Goal: Task Accomplishment & Management: Use online tool/utility

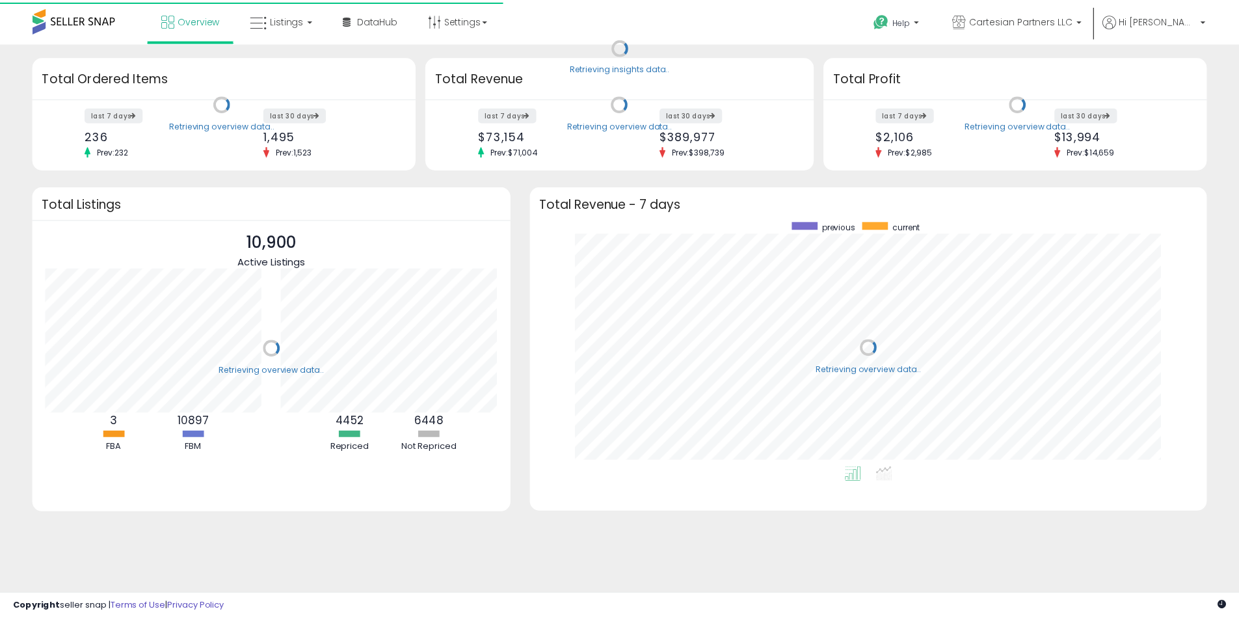
scroll to position [246, 656]
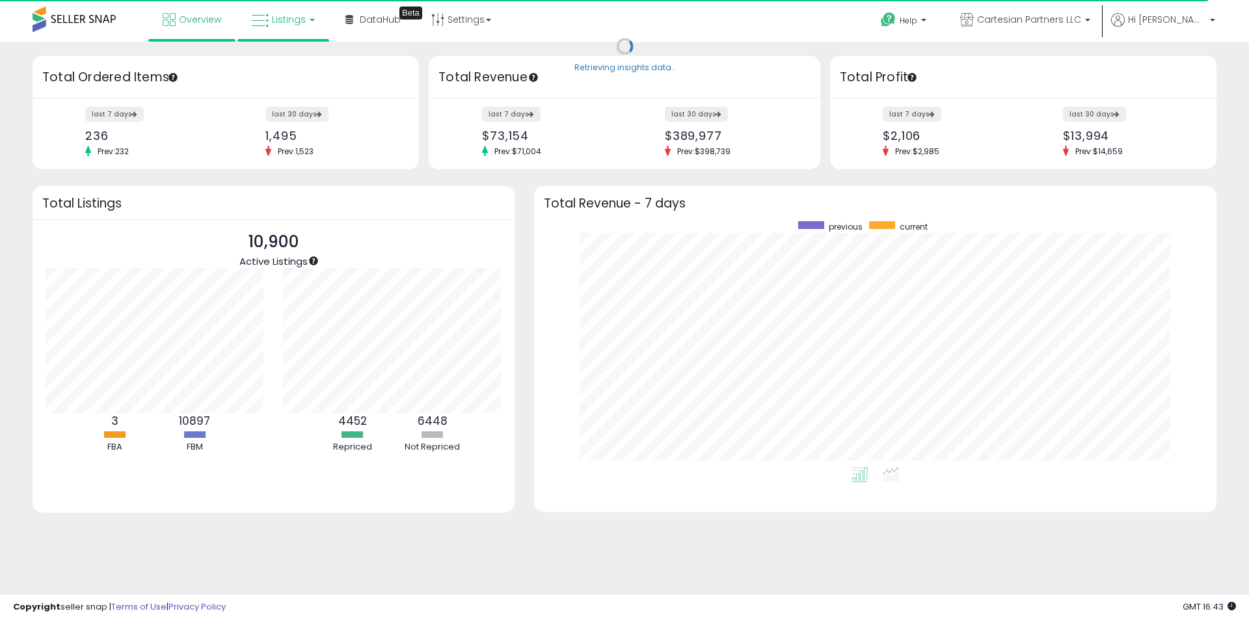
click at [279, 21] on span "Listings" at bounding box center [289, 19] width 34 height 13
click at [282, 62] on icon at bounding box center [293, 64] width 57 height 17
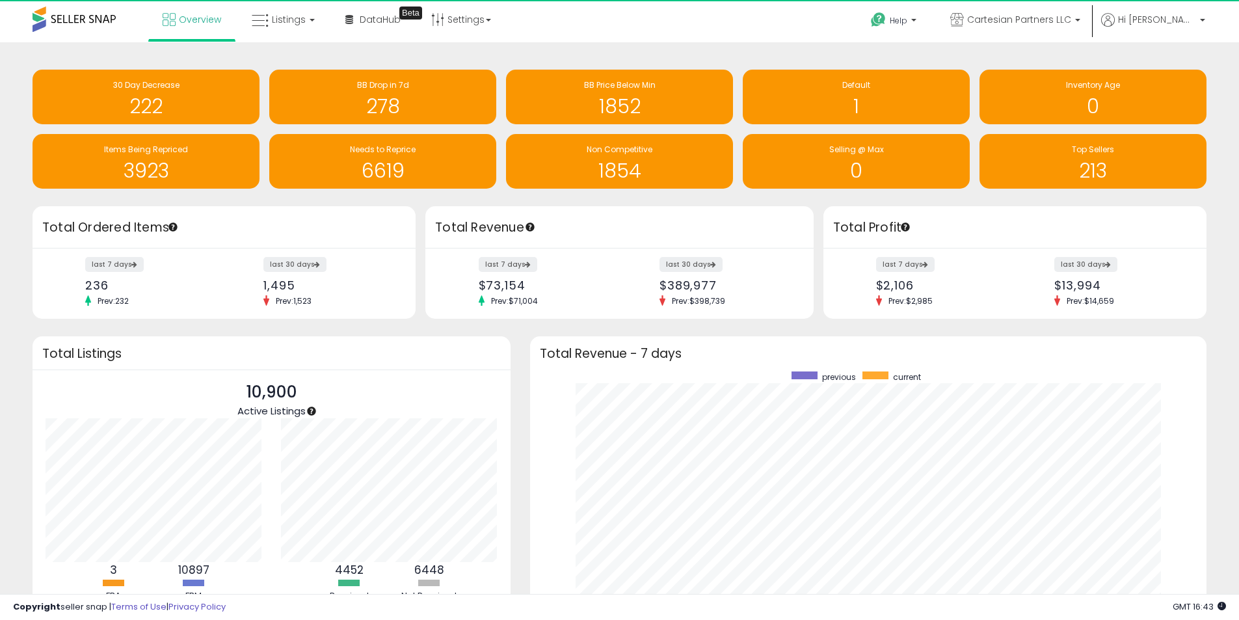
scroll to position [650210, 649806]
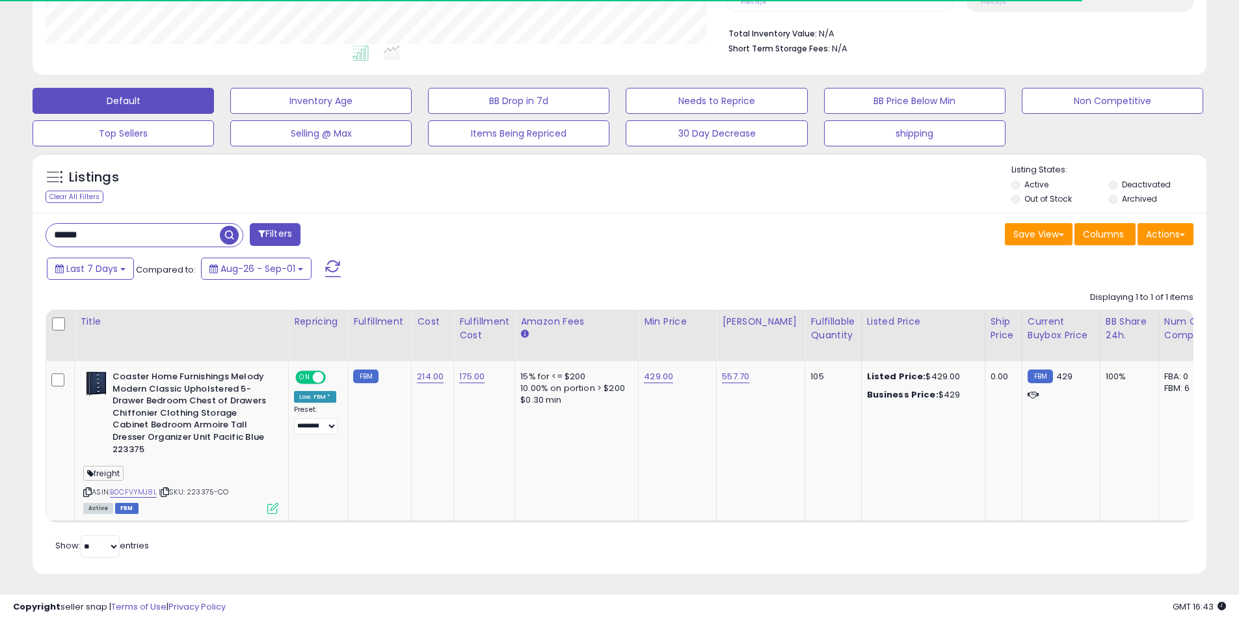
scroll to position [267, 681]
drag, startPoint x: 107, startPoint y: 237, endPoint x: -1, endPoint y: 242, distance: 107.4
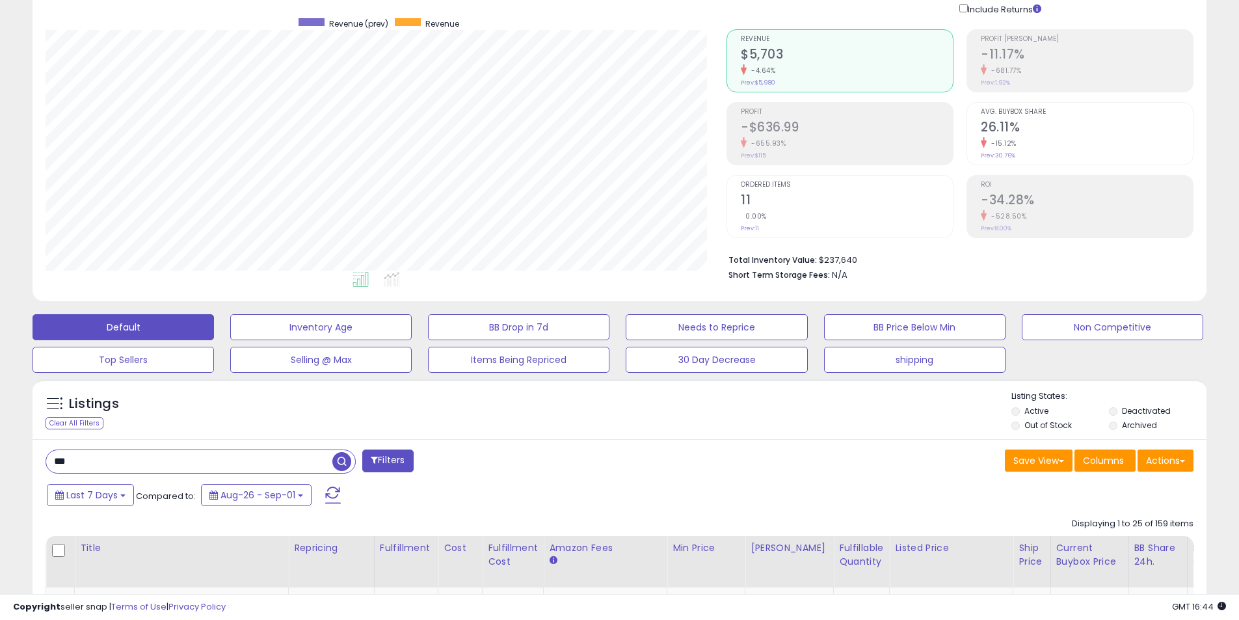
scroll to position [0, 0]
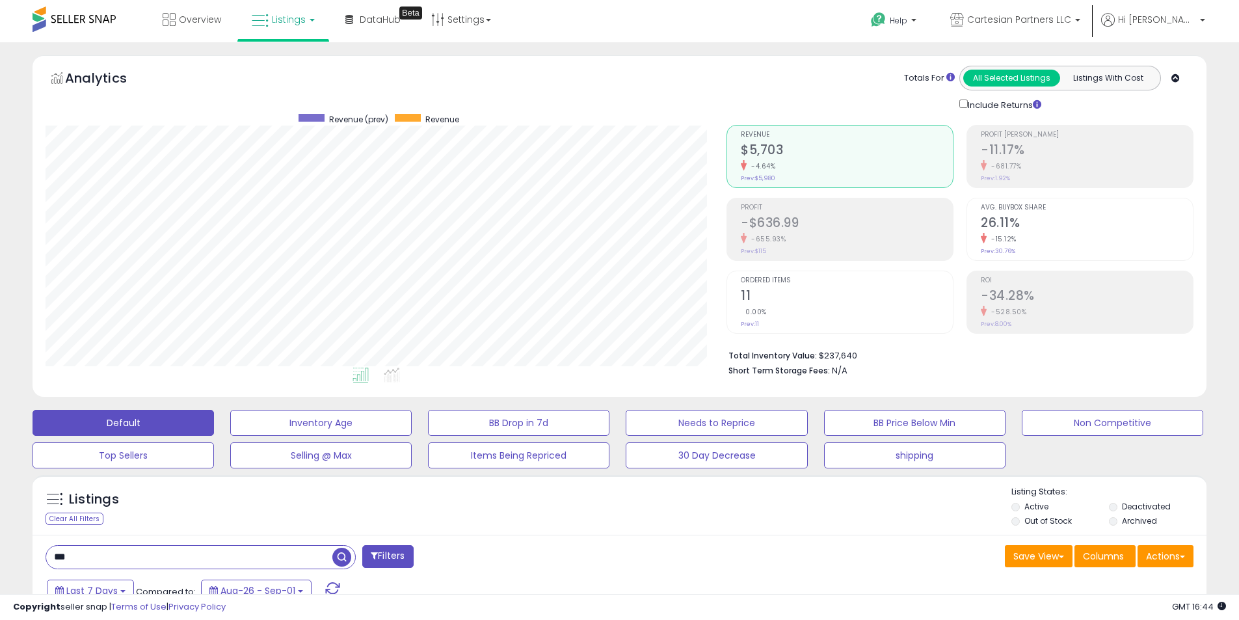
click at [54, 557] on input "***" at bounding box center [189, 557] width 286 height 23
type input "****"
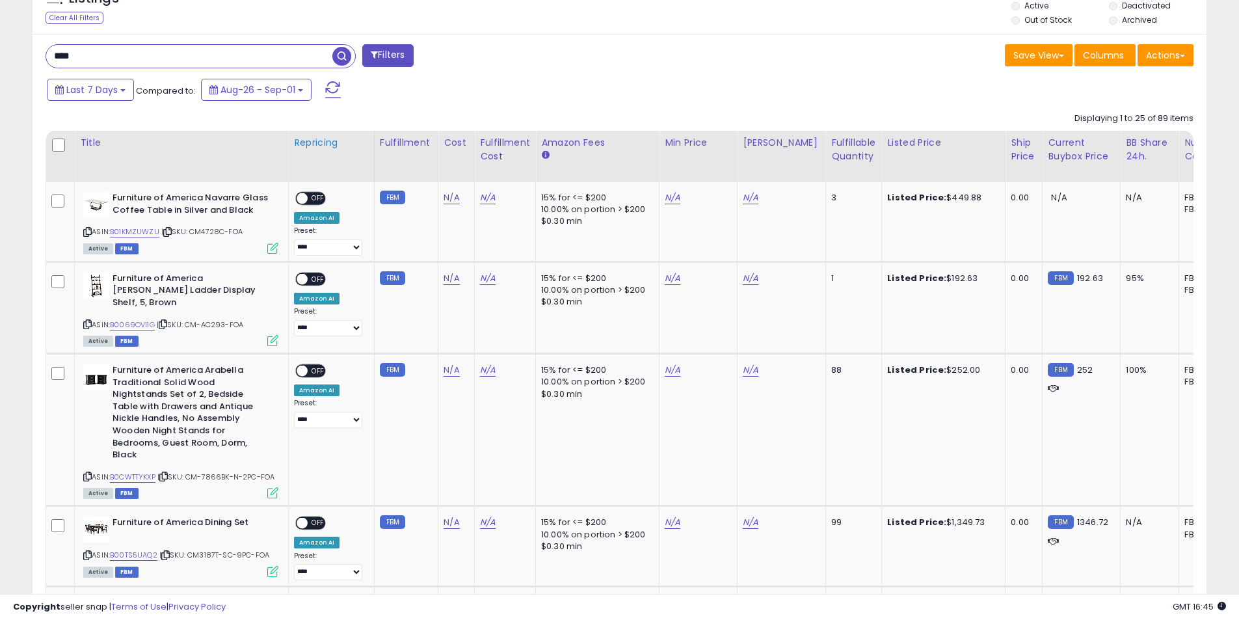
scroll to position [520, 0]
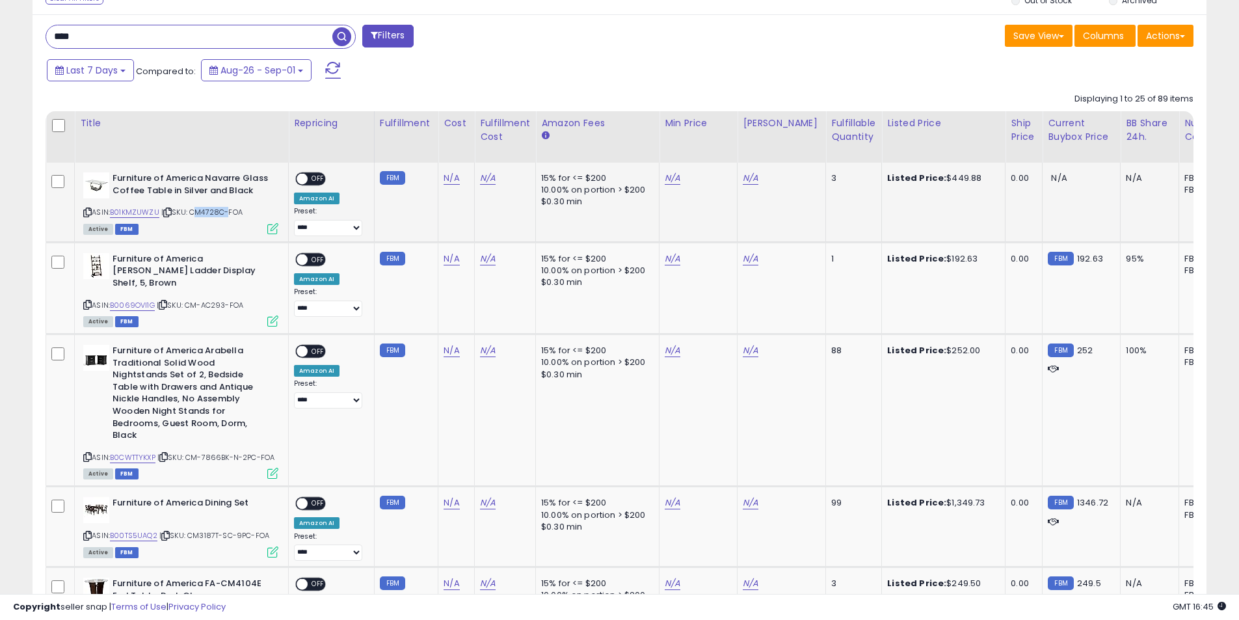
drag, startPoint x: 193, startPoint y: 209, endPoint x: 224, endPoint y: 212, distance: 32.0
click at [224, 212] on span "| SKU: CM4728C-FOA" at bounding box center [201, 212] width 81 height 10
copy span "CM4728C"
